Goal: Check status: Check status

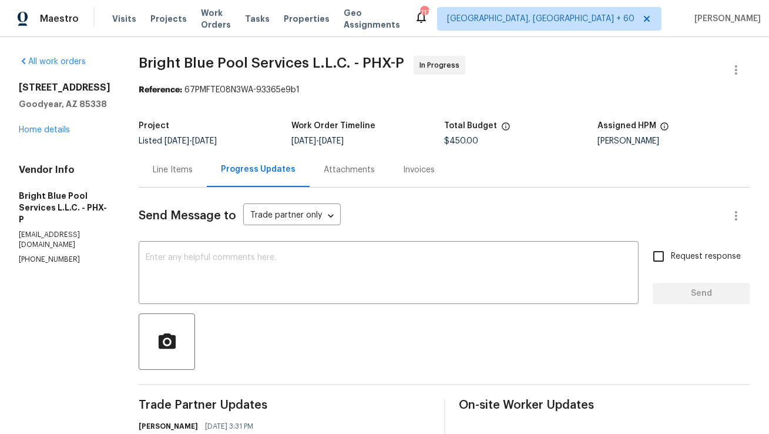
click at [172, 170] on div "Line Items" at bounding box center [173, 170] width 40 height 12
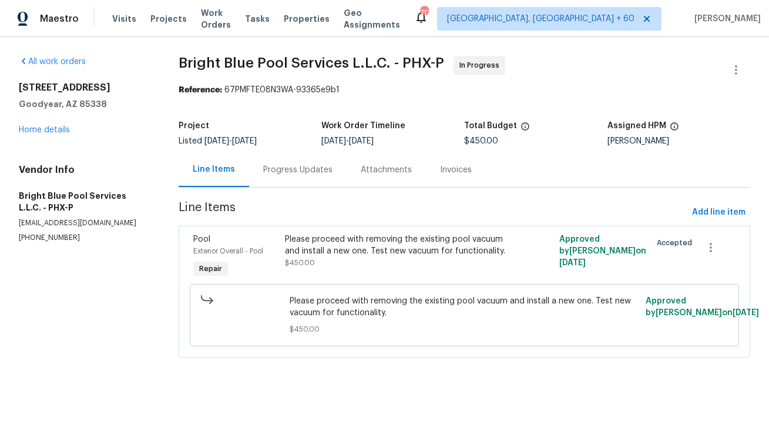
click at [276, 178] on div "Progress Updates" at bounding box center [298, 169] width 98 height 35
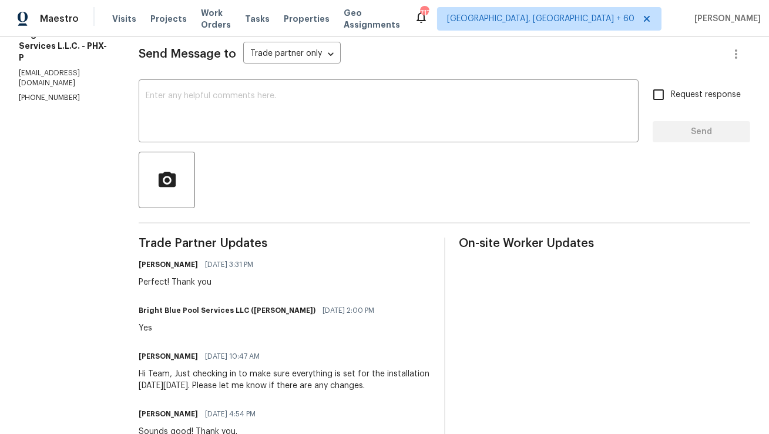
scroll to position [215, 0]
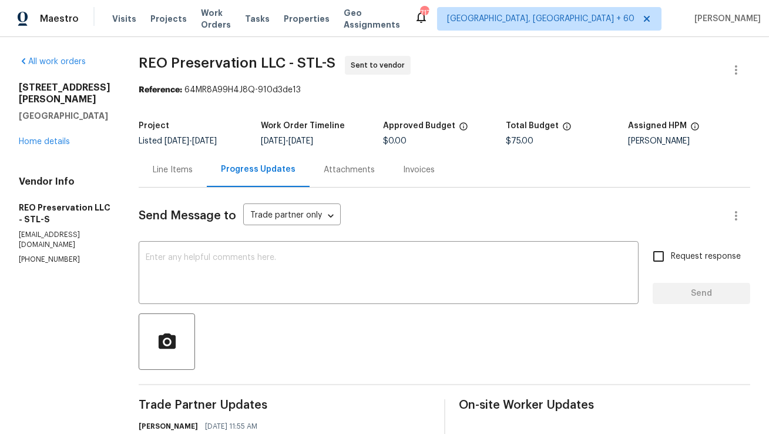
click at [153, 173] on div "Line Items" at bounding box center [173, 170] width 40 height 12
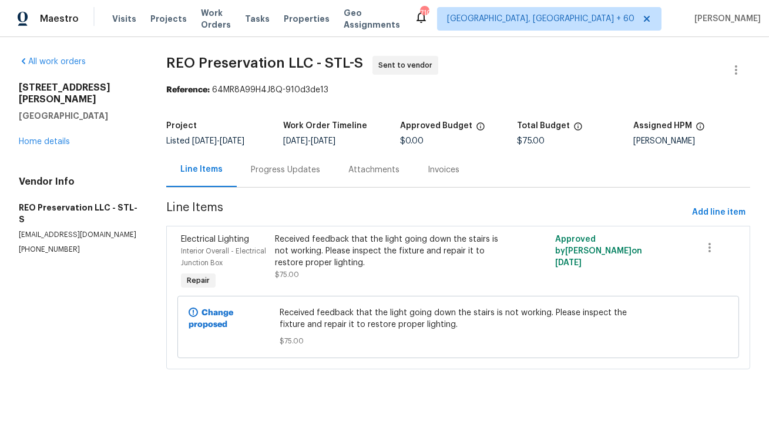
click at [267, 184] on div "Progress Updates" at bounding box center [286, 169] width 98 height 35
